Goal: Task Accomplishment & Management: Manage account settings

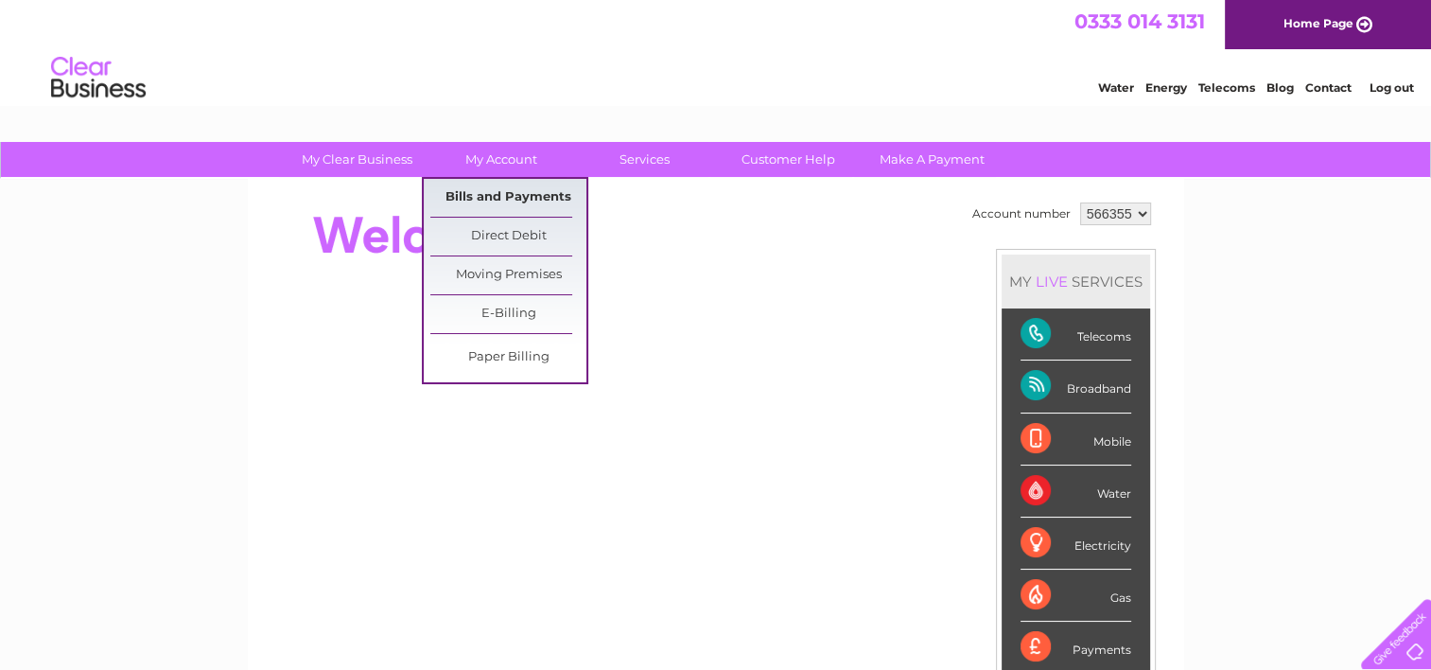
click at [525, 197] on link "Bills and Payments" at bounding box center [508, 198] width 156 height 38
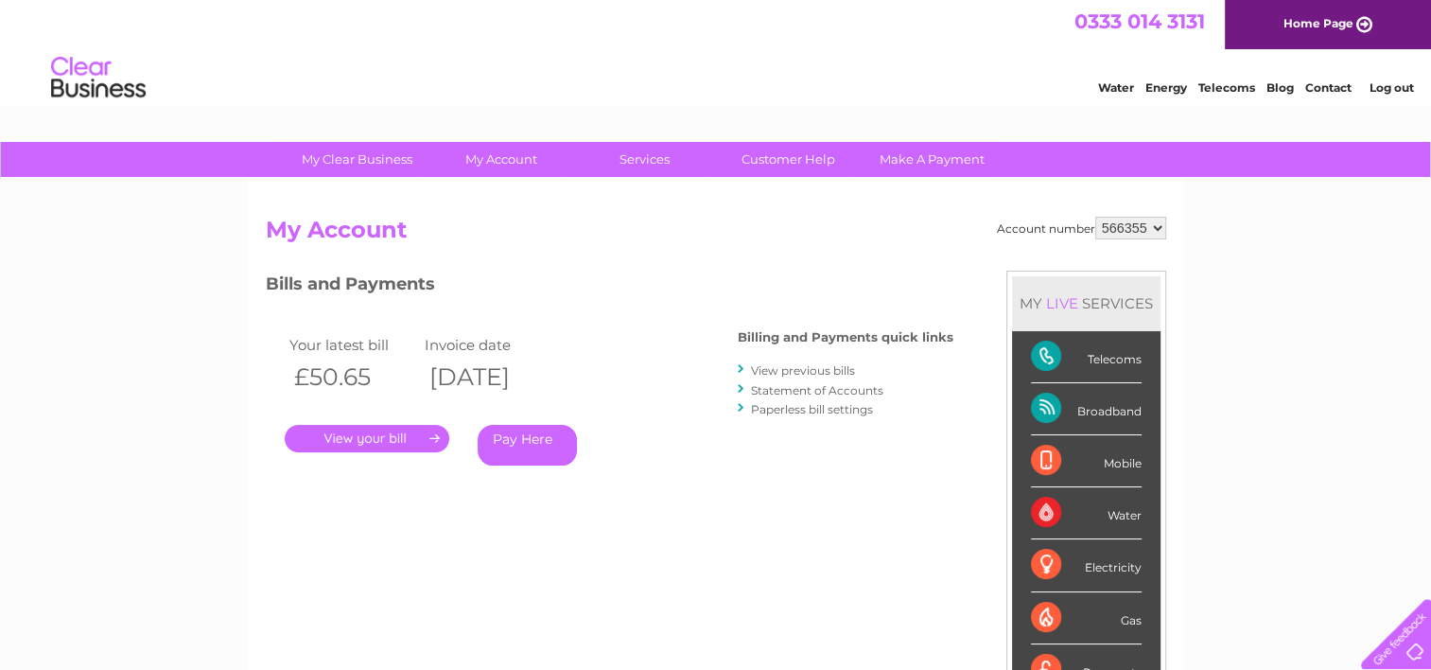
click at [356, 438] on link "." at bounding box center [367, 438] width 165 height 27
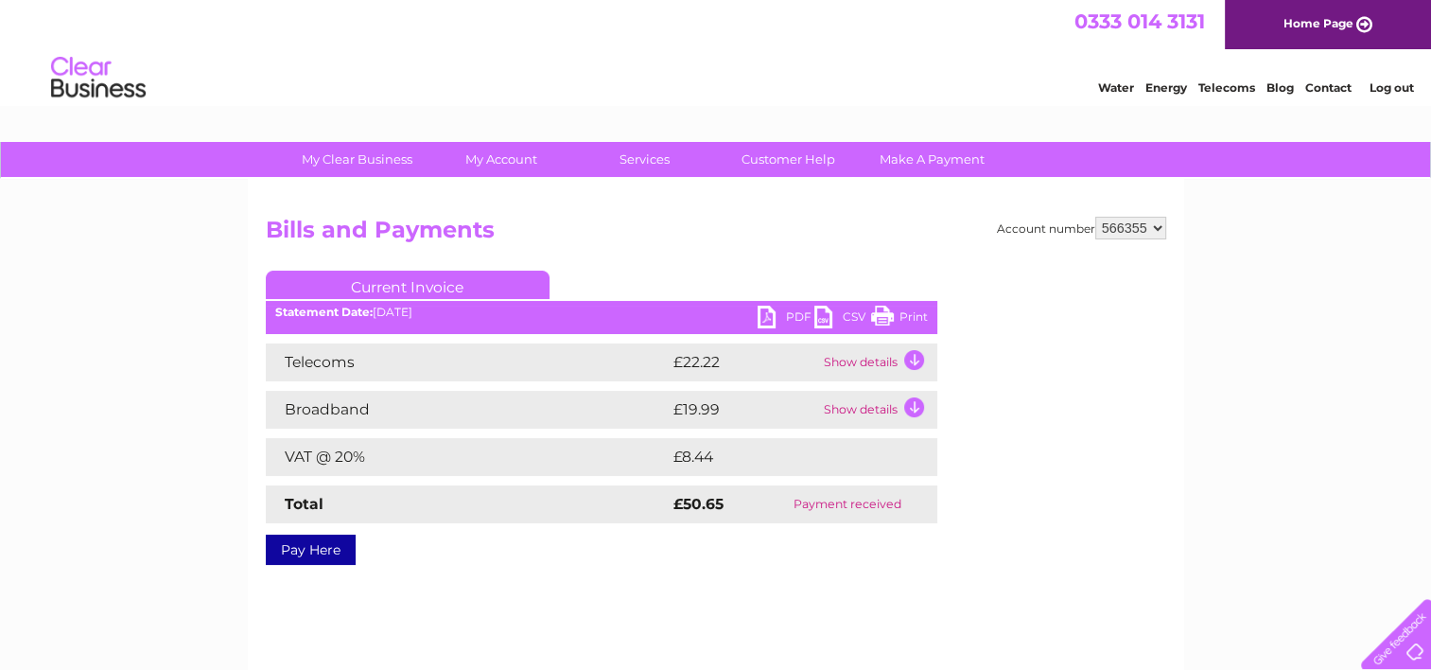
click at [792, 315] on link "PDF" at bounding box center [786, 319] width 57 height 27
